Goal: Use online tool/utility: Use online tool/utility

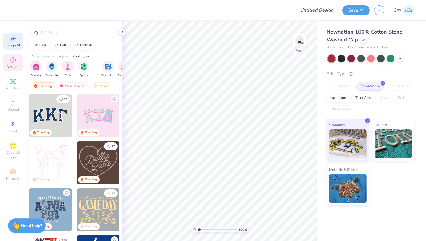
click at [14, 45] on span "Image AI" at bounding box center [13, 45] width 14 height 5
select select "4"
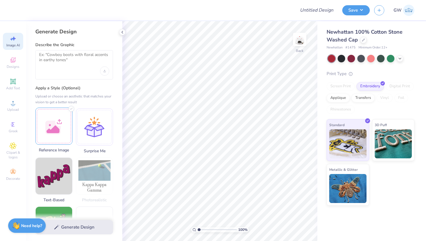
click at [58, 129] on div at bounding box center [53, 126] width 37 height 37
click at [79, 71] on div at bounding box center [74, 64] width 78 height 29
click at [80, 53] on textarea at bounding box center [74, 59] width 70 height 15
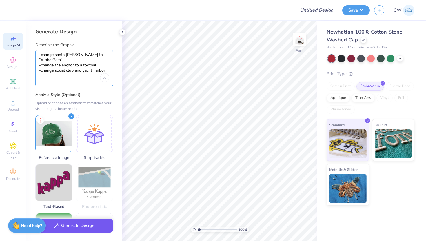
type textarea "-change santa [PERSON_NAME] to "Alpha Gam" -change the anchor to a football -ch…"
click at [90, 227] on button "Generate Design" at bounding box center [74, 226] width 78 height 14
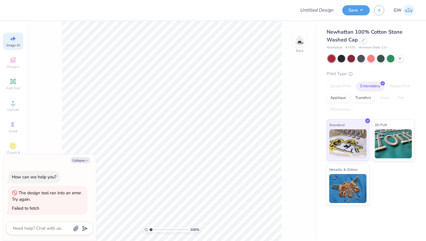
scroll to position [0, 13]
